Goal: Information Seeking & Learning: Learn about a topic

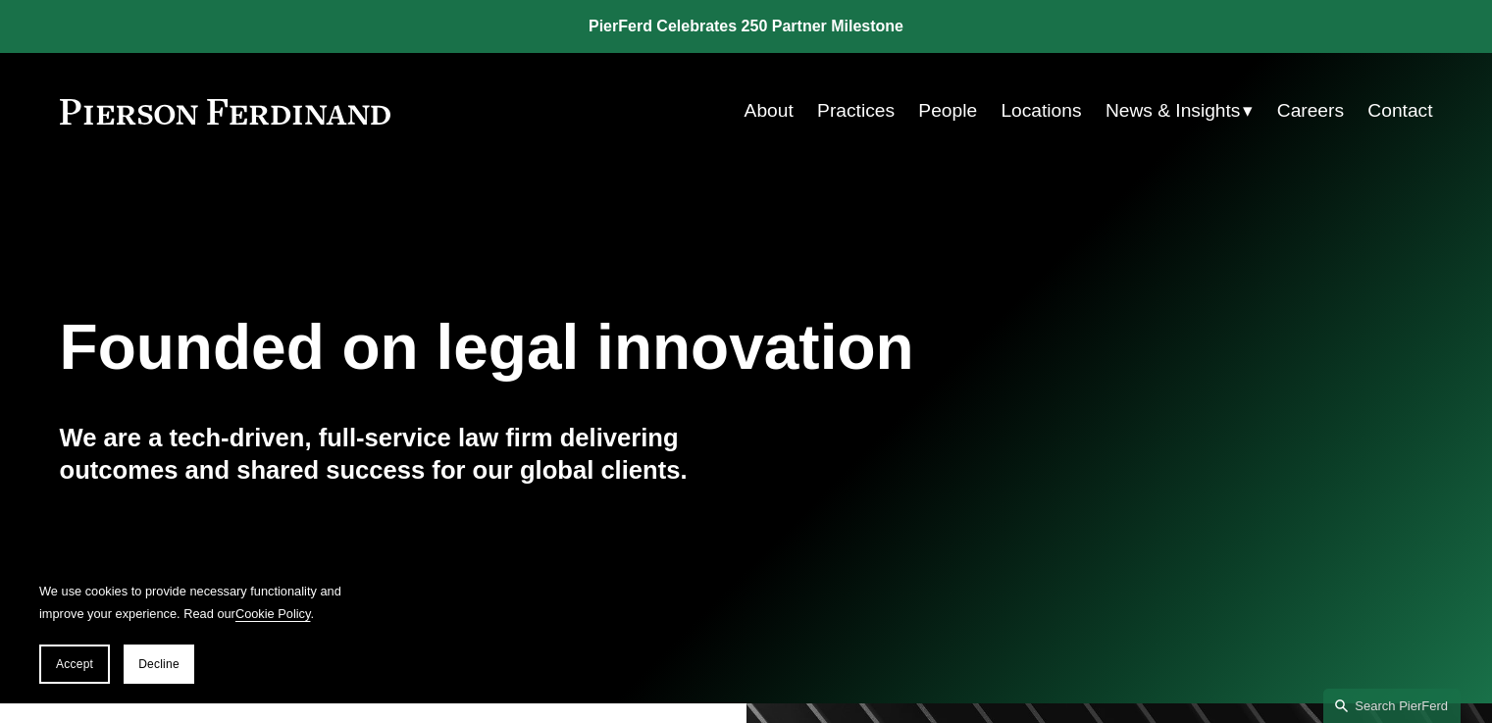
click at [939, 109] on link "People" at bounding box center [947, 110] width 59 height 37
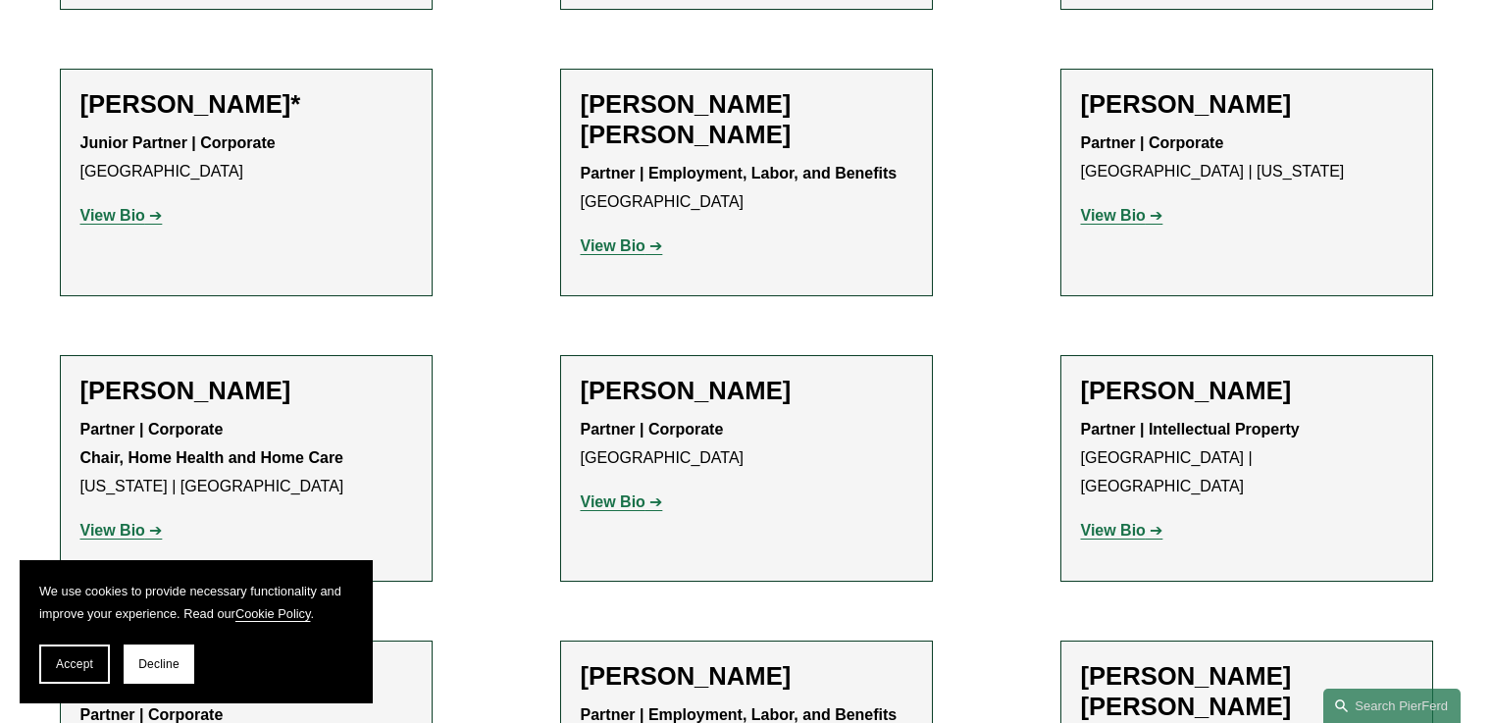
scroll to position [1307, 0]
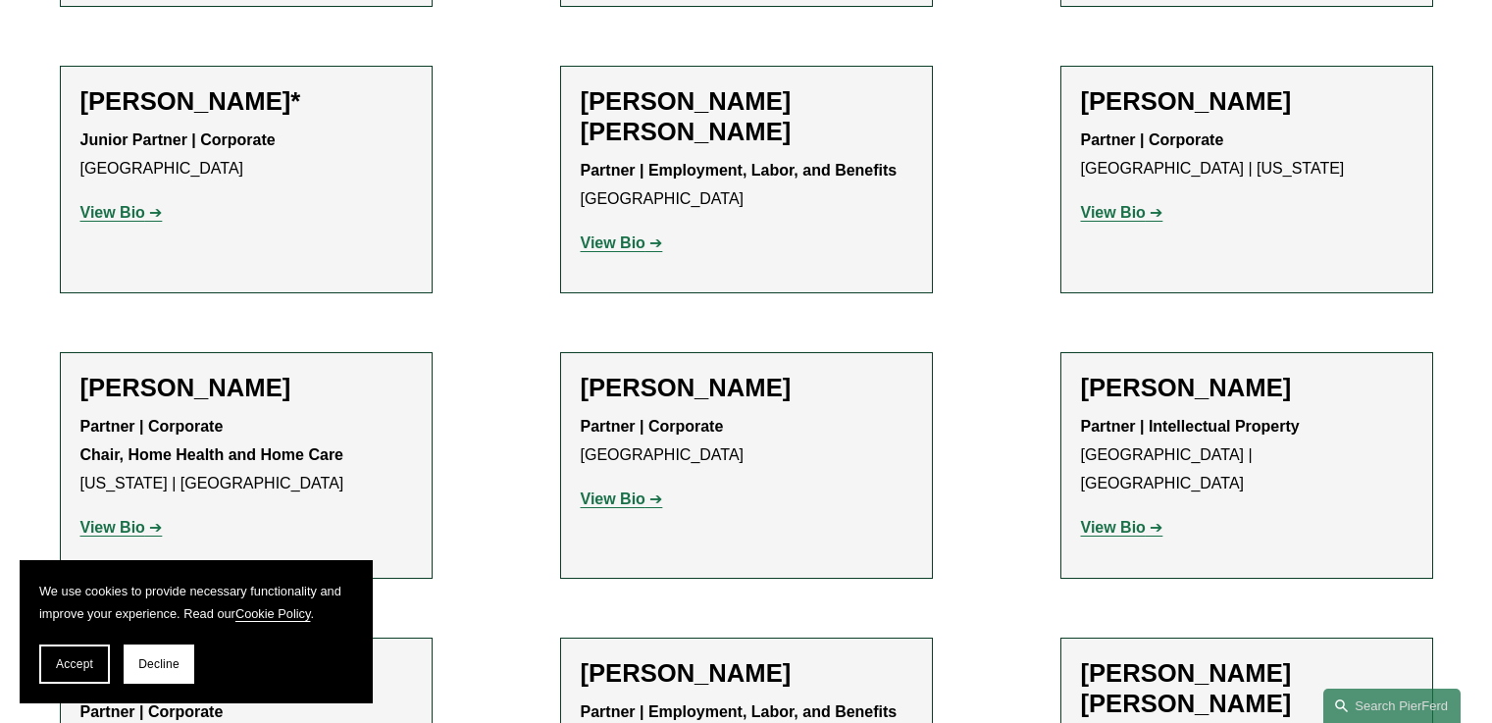
click at [234, 403] on h2 "[PERSON_NAME]" at bounding box center [246, 388] width 332 height 30
click at [202, 386] on h2 "[PERSON_NAME]" at bounding box center [246, 388] width 332 height 30
click at [115, 528] on strong "View Bio" at bounding box center [112, 527] width 65 height 17
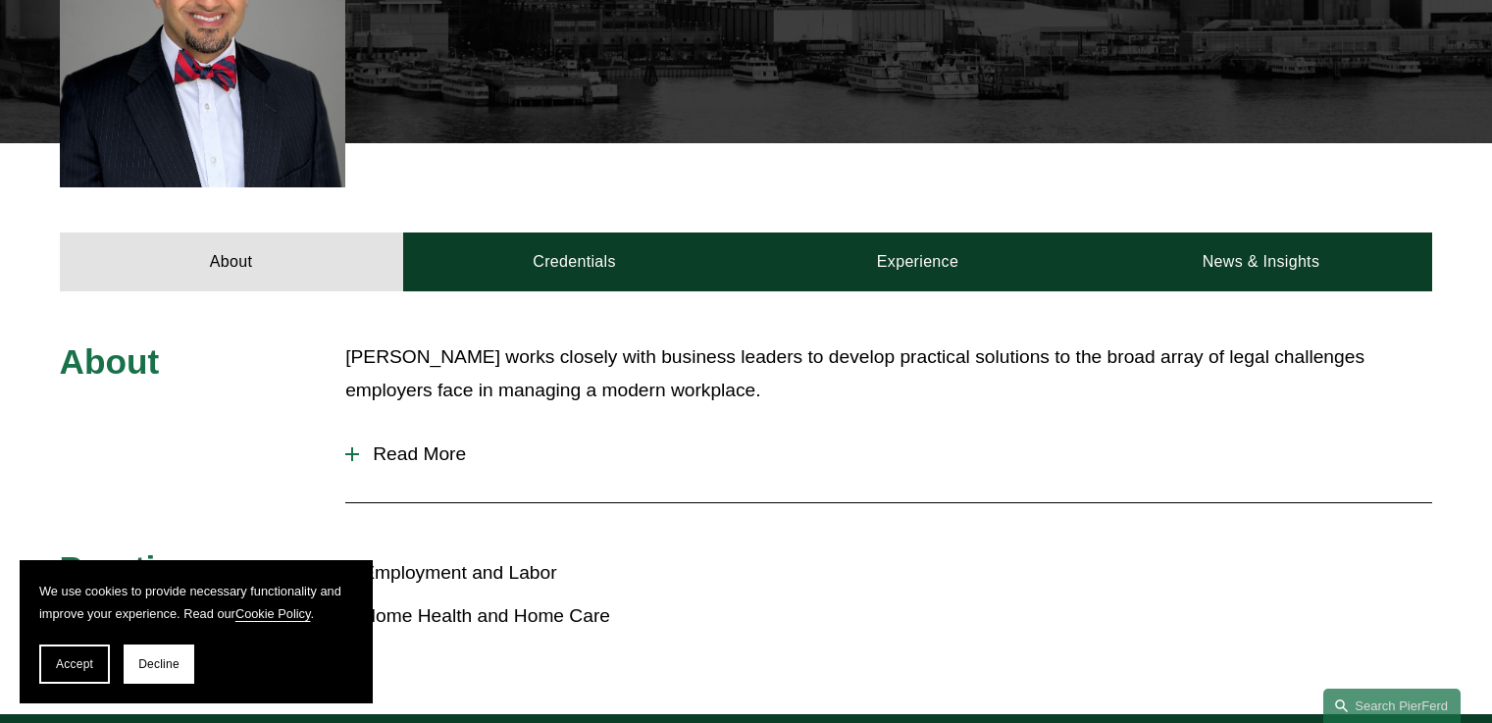
scroll to position [736, 0]
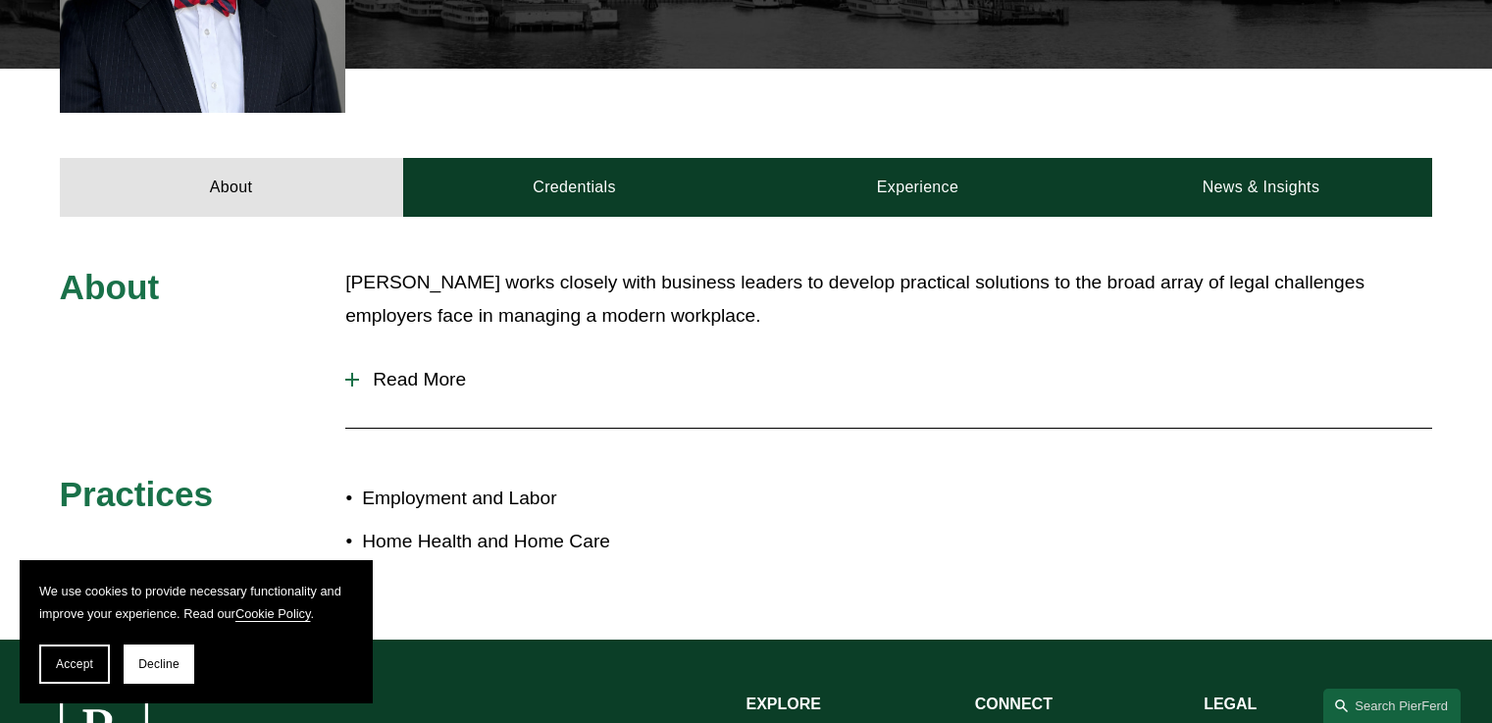
click at [357, 383] on div at bounding box center [352, 380] width 14 height 14
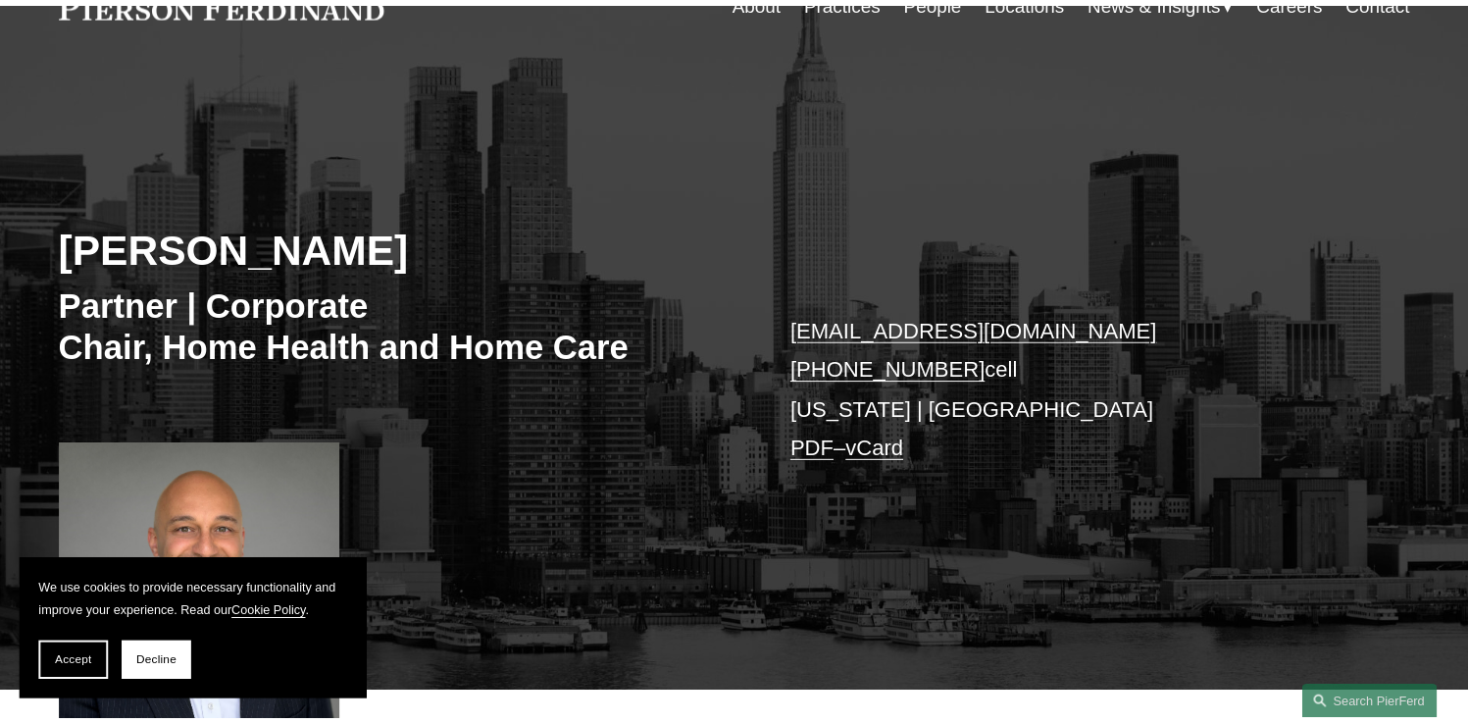
scroll to position [81, 0]
